Goal: Find specific page/section: Find specific page/section

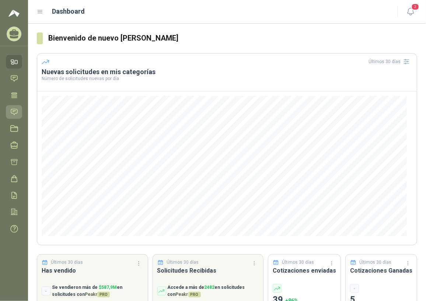
click at [15, 109] on icon at bounding box center [14, 112] width 6 height 6
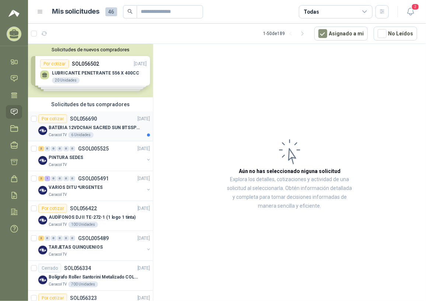
click at [101, 130] on p "BATERIA 12VDC9AH SACRED SUN BTSSP12-9HR" at bounding box center [95, 127] width 92 height 7
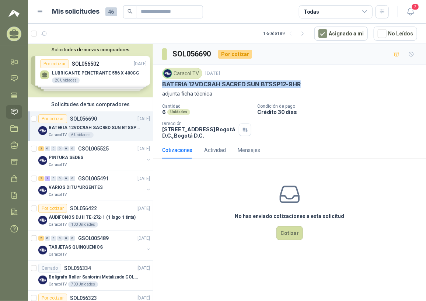
drag, startPoint x: 163, startPoint y: 83, endPoint x: 307, endPoint y: 88, distance: 143.8
click at [307, 88] on div "Caracol TV [DATE] BATERIA 12VDC9AH SACRED SUN BTSSP12-9HR adjunta ficha técnica" at bounding box center [289, 83] width 255 height 30
copy p "BATERIA 12VDC9AH SACRED SUN BTSSP12-9HR"
